Goal: Find specific page/section: Find specific page/section

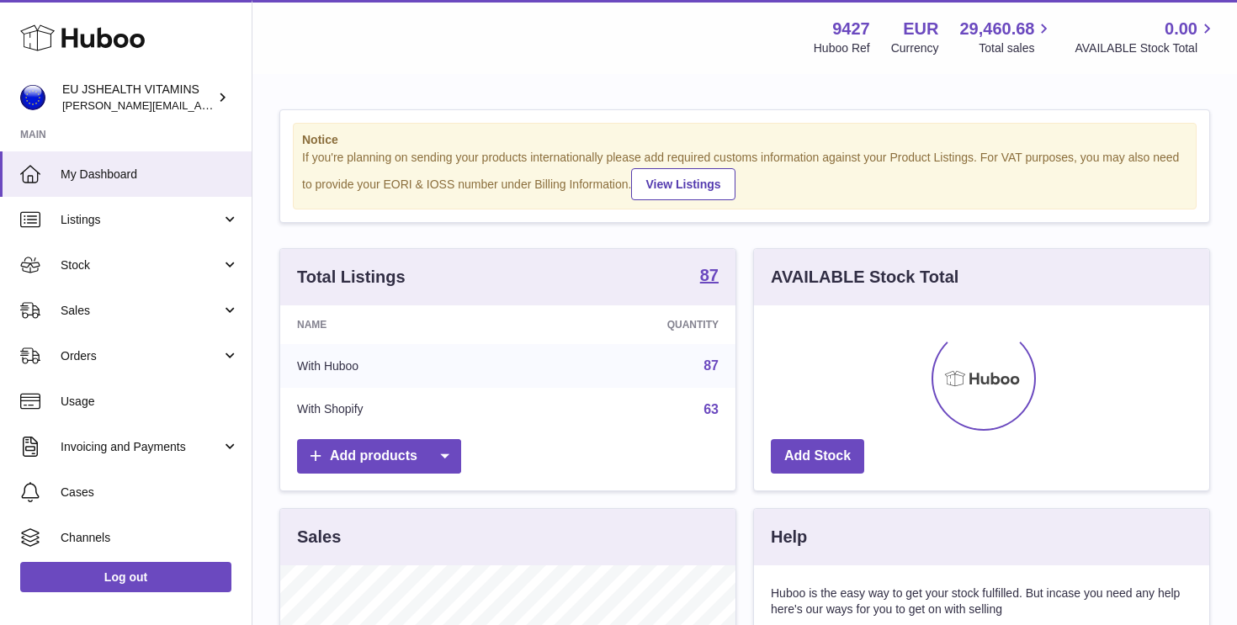
scroll to position [262, 455]
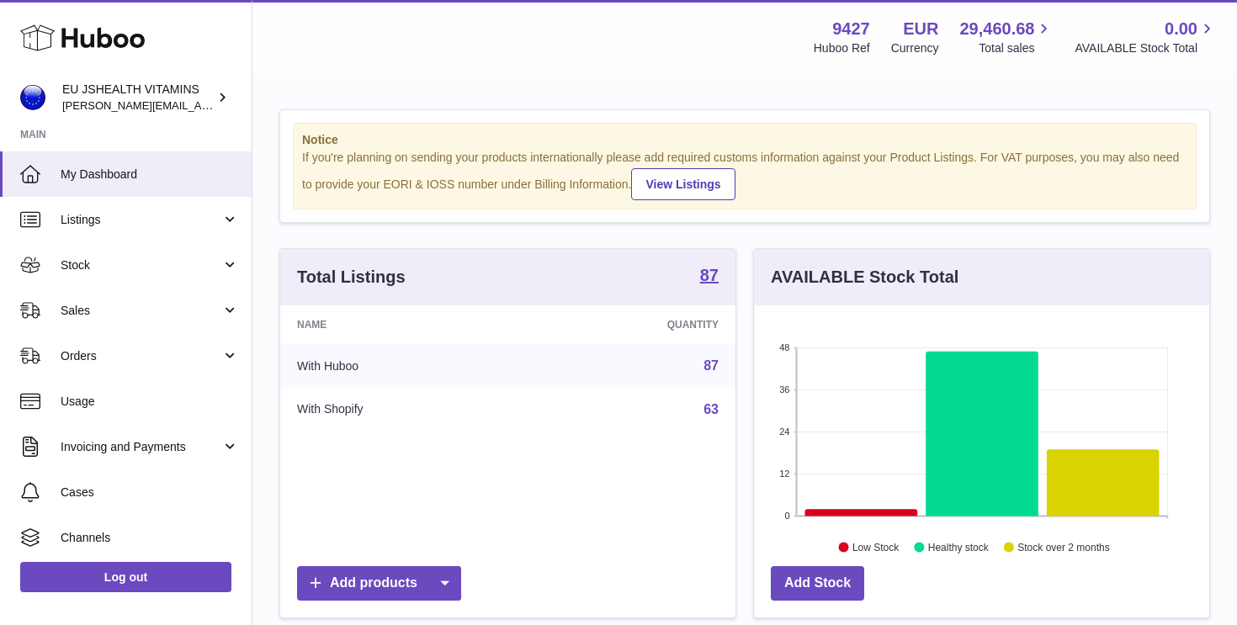
drag, startPoint x: 159, startPoint y: 317, endPoint x: 151, endPoint y: 347, distance: 30.4
click at [159, 317] on span "Sales" at bounding box center [141, 311] width 161 height 16
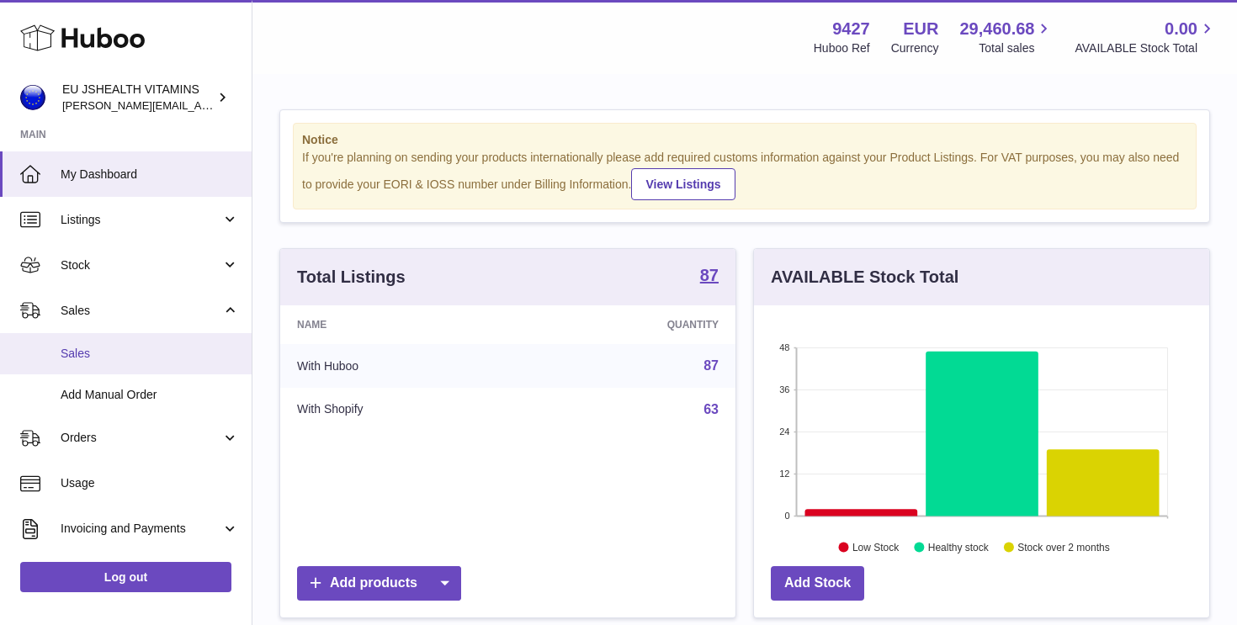
click at [135, 369] on link "Sales" at bounding box center [126, 353] width 252 height 41
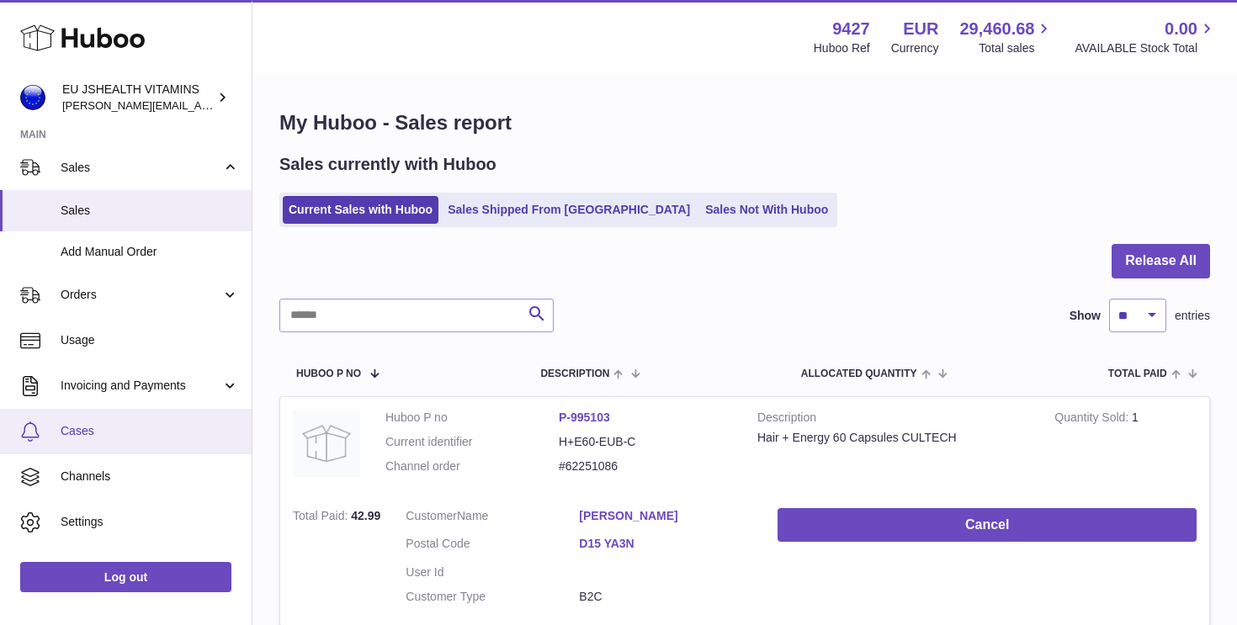
click at [113, 443] on link "Cases" at bounding box center [126, 431] width 252 height 45
